Goal: Information Seeking & Learning: Learn about a topic

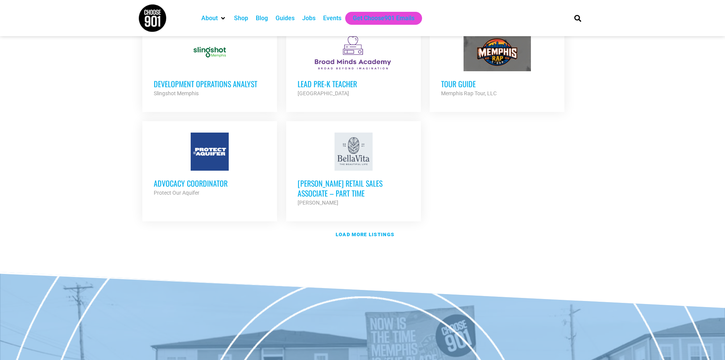
scroll to position [876, 0]
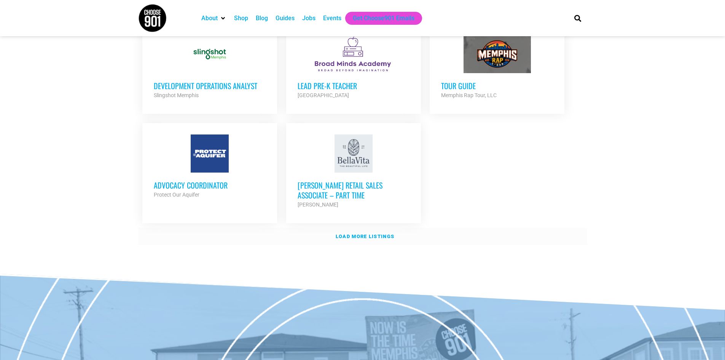
click at [359, 233] on strong "Load more listings" at bounding box center [365, 236] width 59 height 6
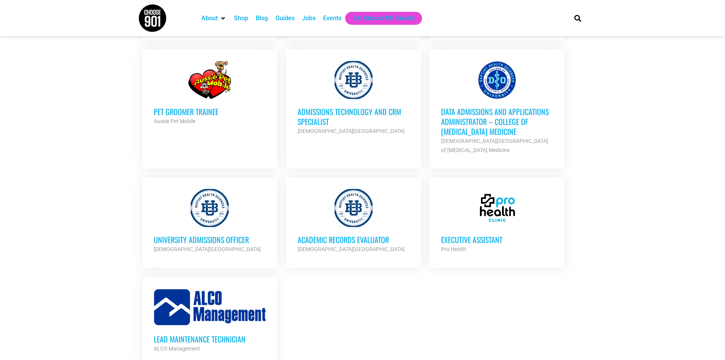
scroll to position [1523, 0]
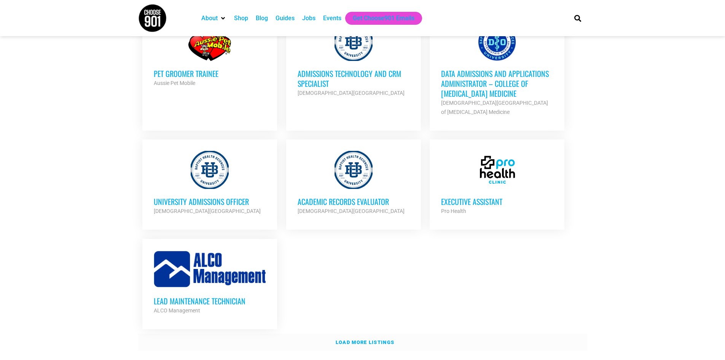
click at [386, 339] on strong "Load more listings" at bounding box center [365, 342] width 59 height 6
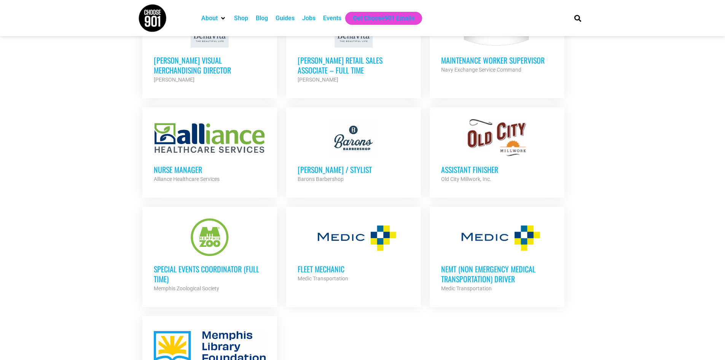
scroll to position [1979, 0]
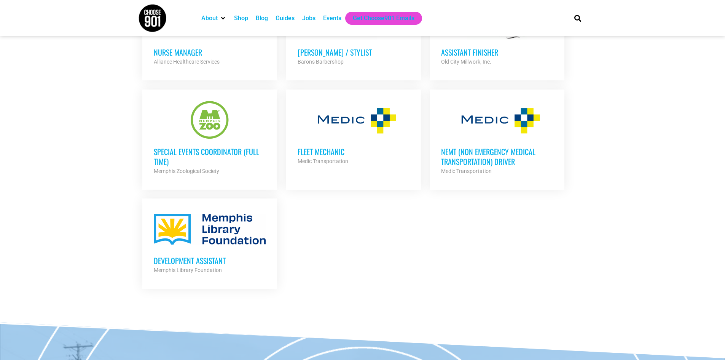
click at [211, 210] on div at bounding box center [210, 229] width 112 height 38
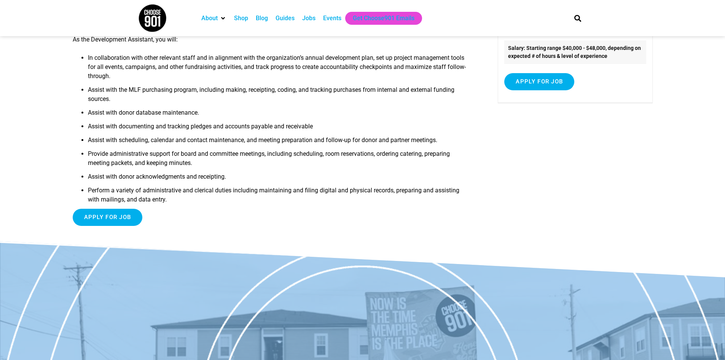
scroll to position [38, 0]
